Goal: Information Seeking & Learning: Learn about a topic

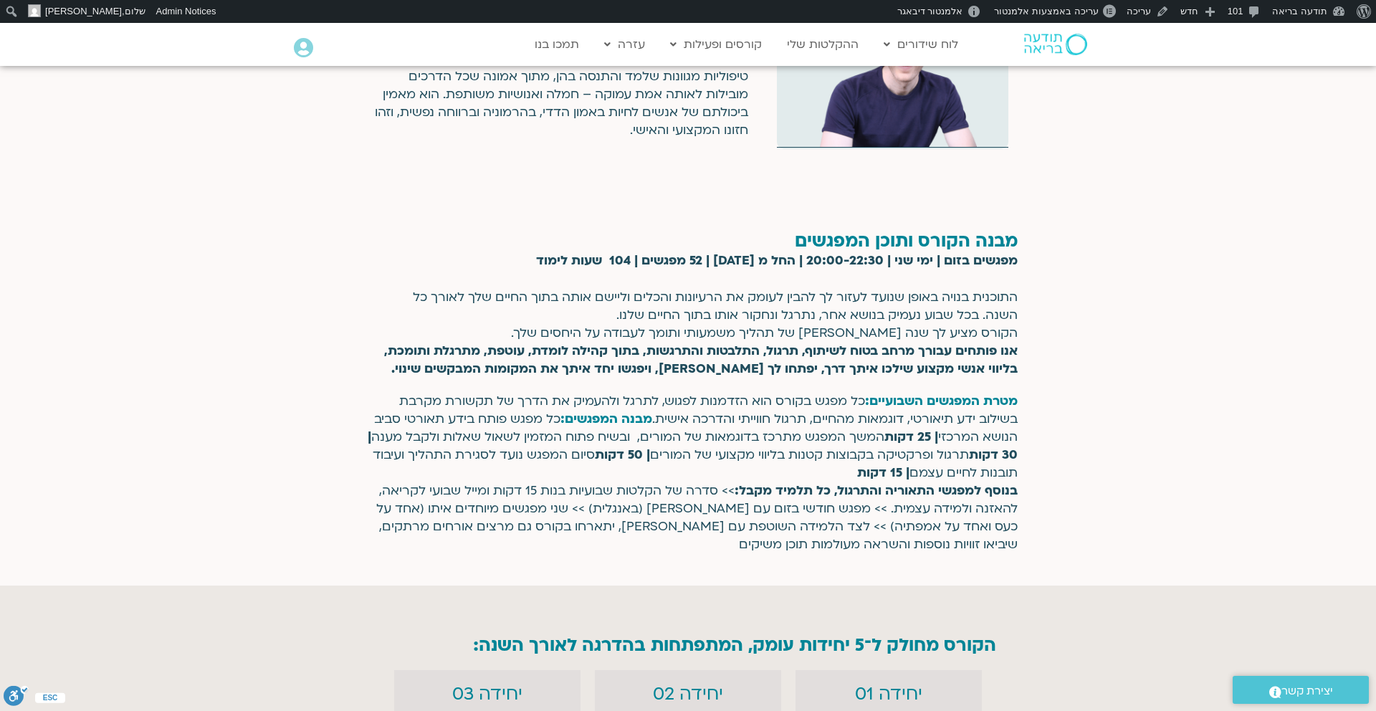
scroll to position [3344, 0]
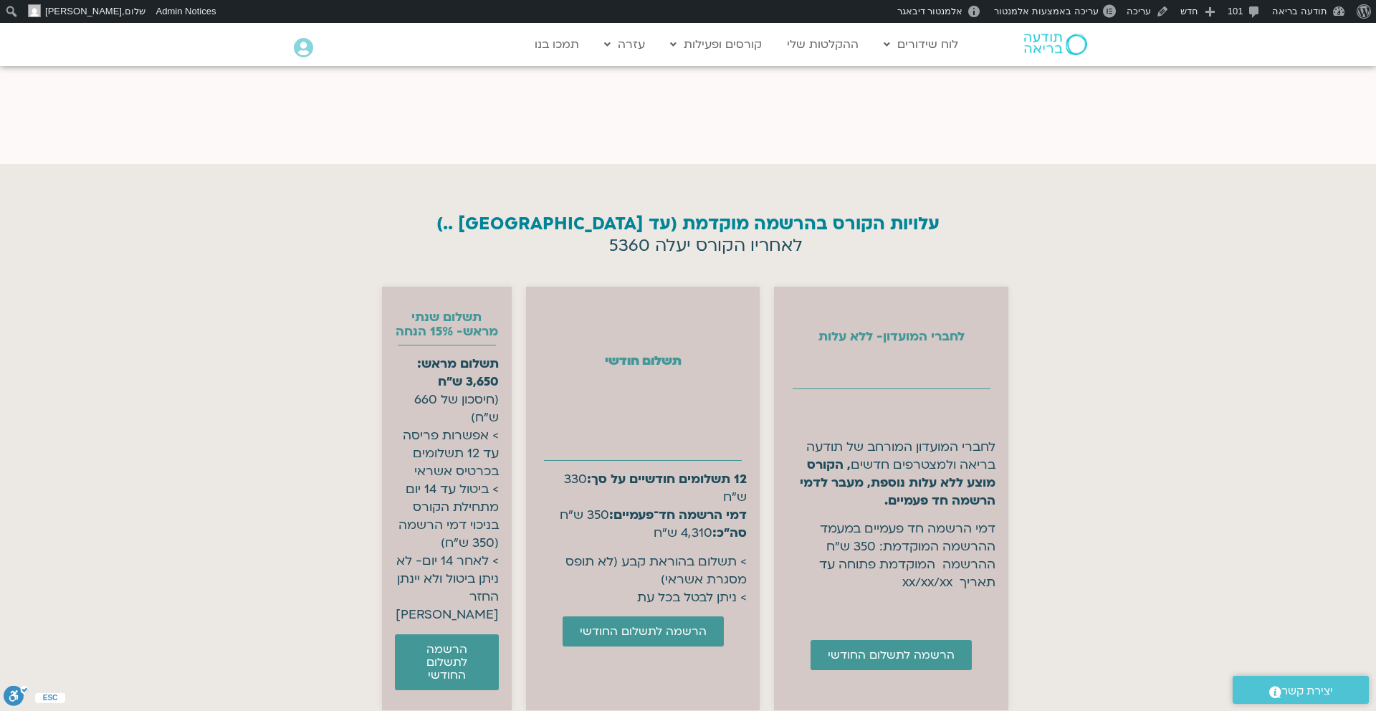
scroll to position [5681, 0]
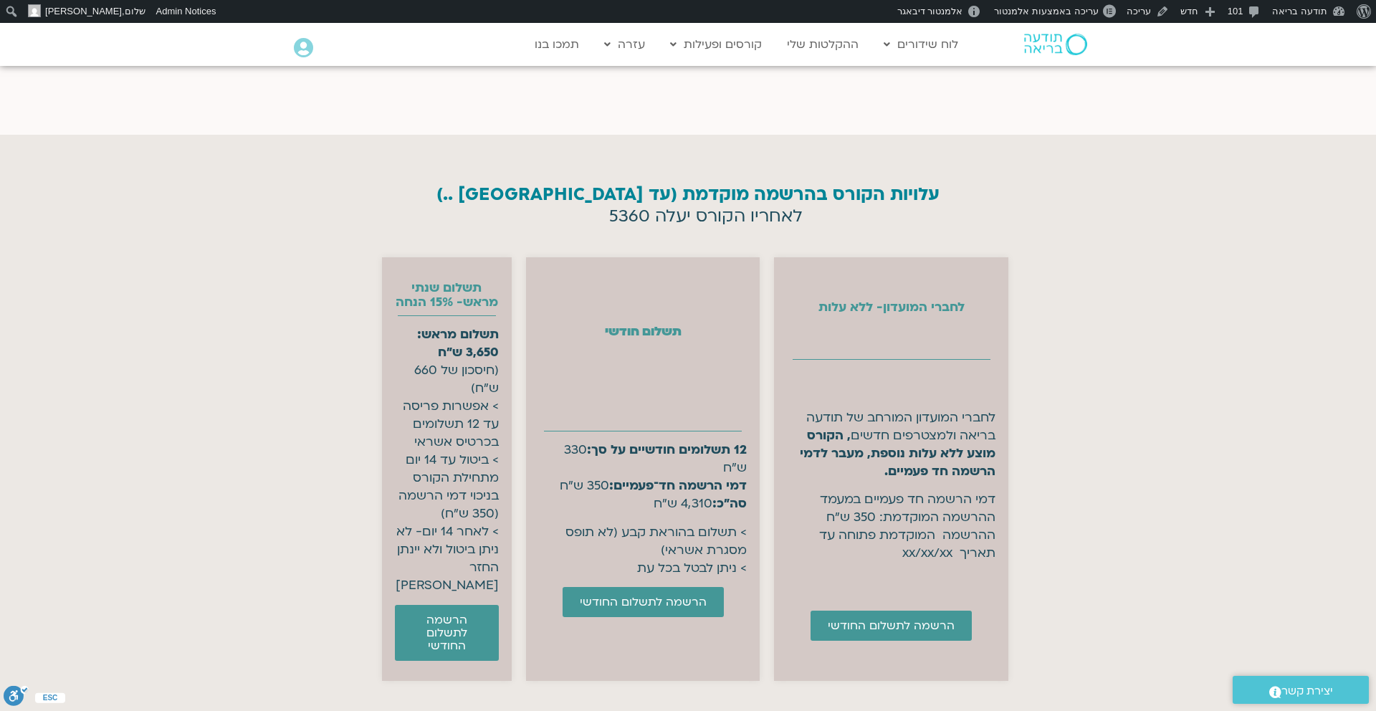
scroll to position [5681, 0]
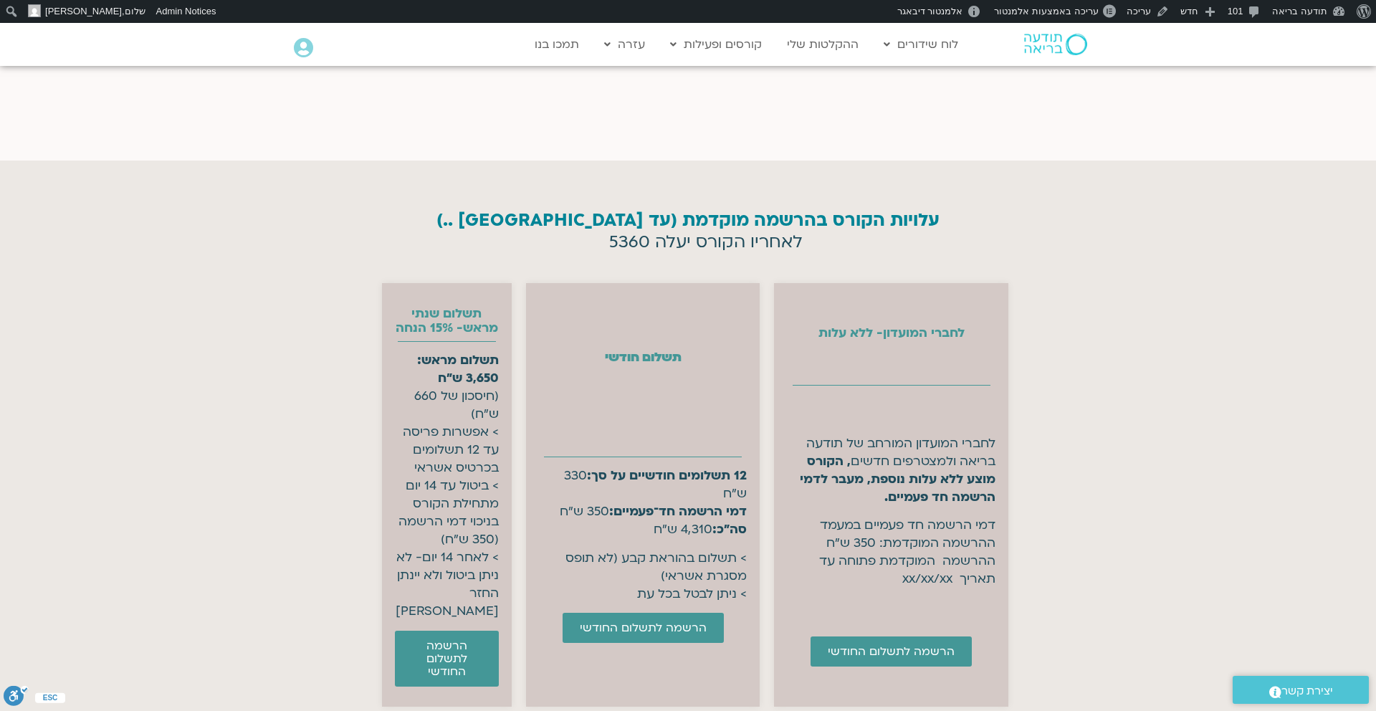
scroll to position [5681, 0]
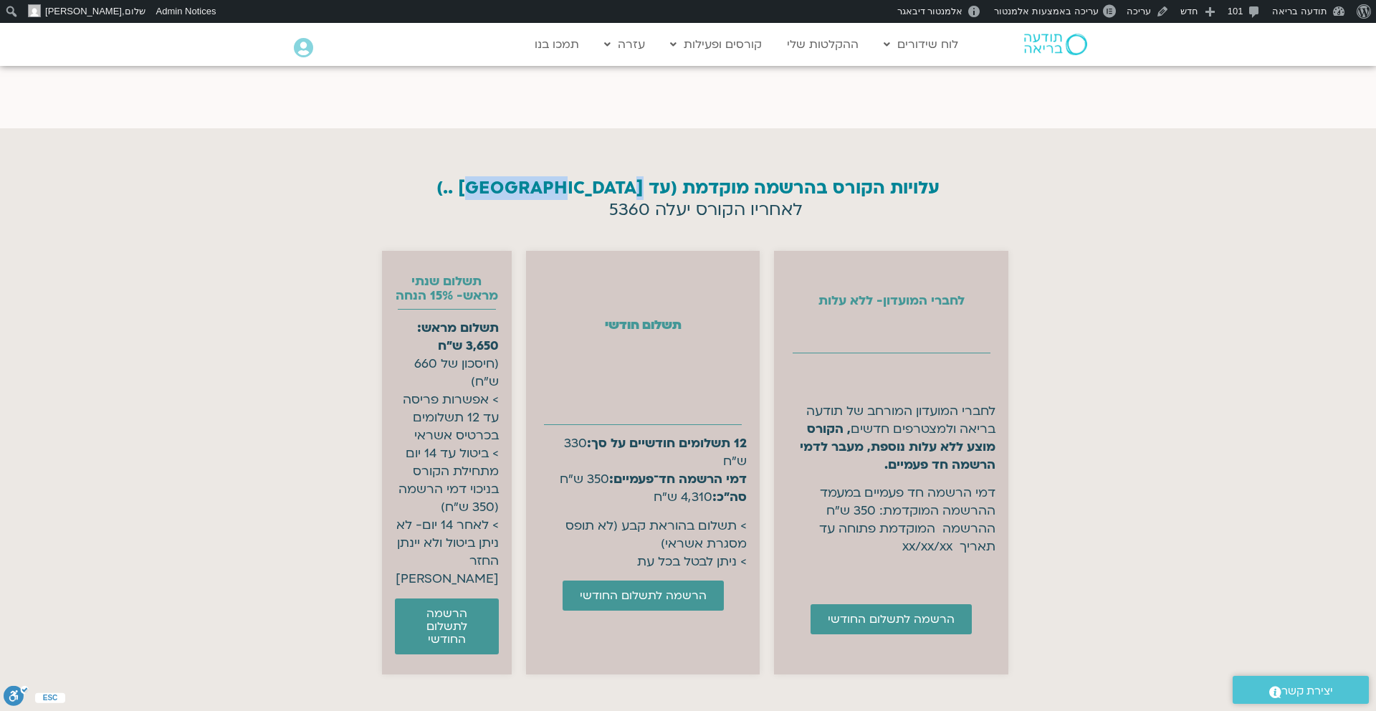
drag, startPoint x: 503, startPoint y: 171, endPoint x: 576, endPoint y: 169, distance: 73.1
click at [577, 178] on h2 "עלויות הקורס בהרשמה מוקדמת (עד לתאריך ..)" at bounding box center [688, 188] width 681 height 20
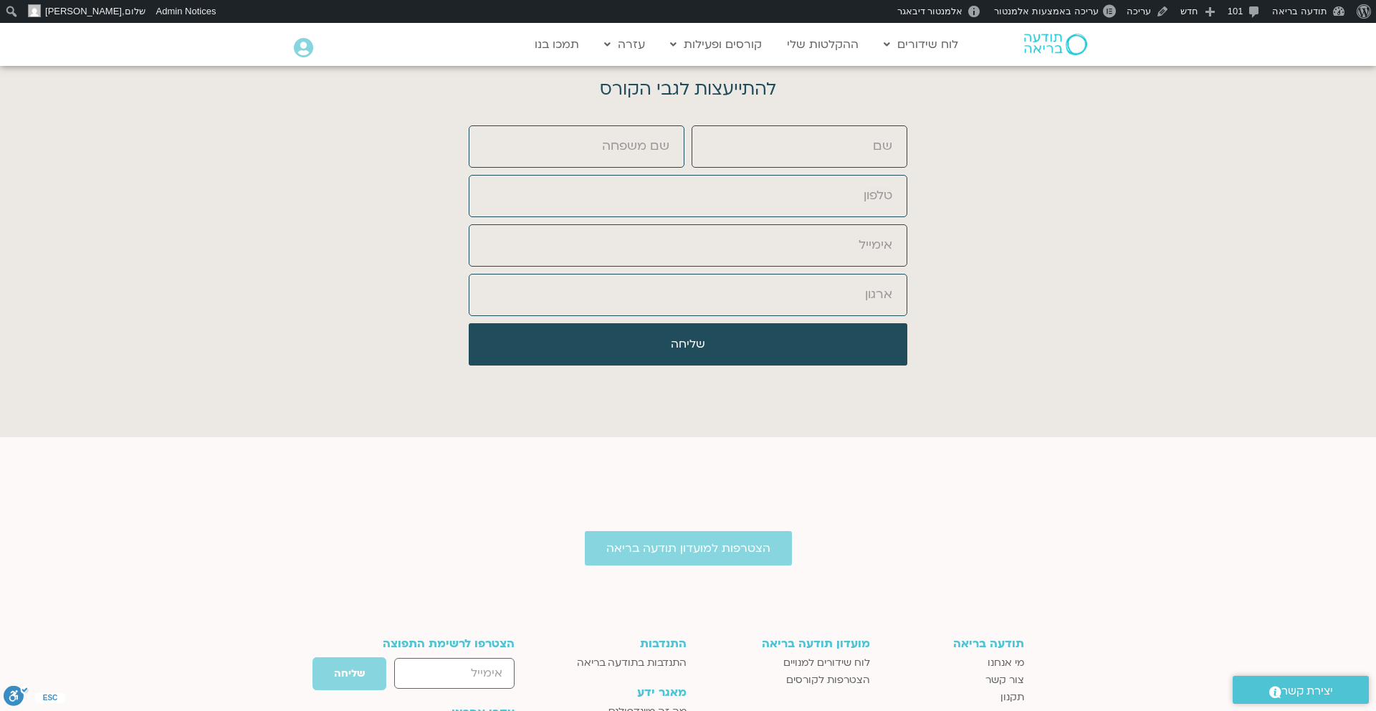
scroll to position [7193, 0]
